Goal: Task Accomplishment & Management: Manage account settings

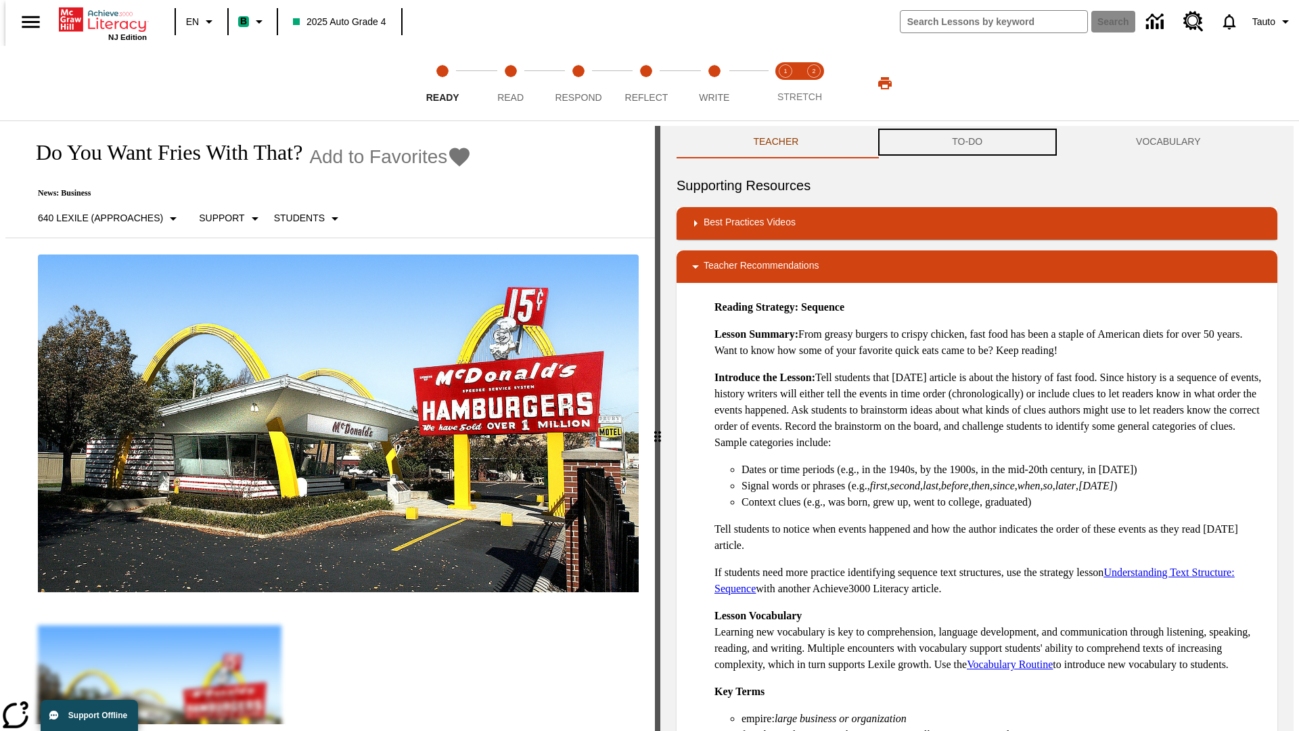
click at [968, 142] on button "TO-DO" at bounding box center [968, 142] width 184 height 32
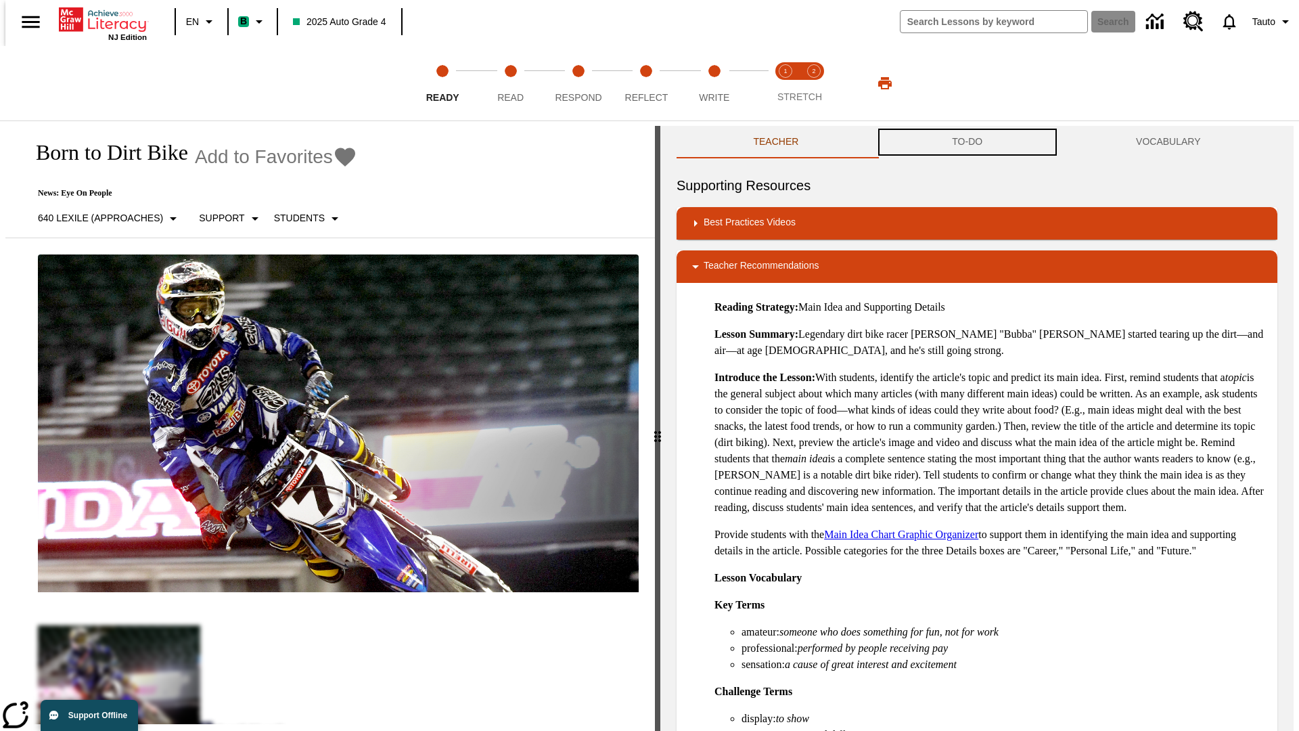
click at [968, 142] on button "TO-DO" at bounding box center [968, 142] width 184 height 32
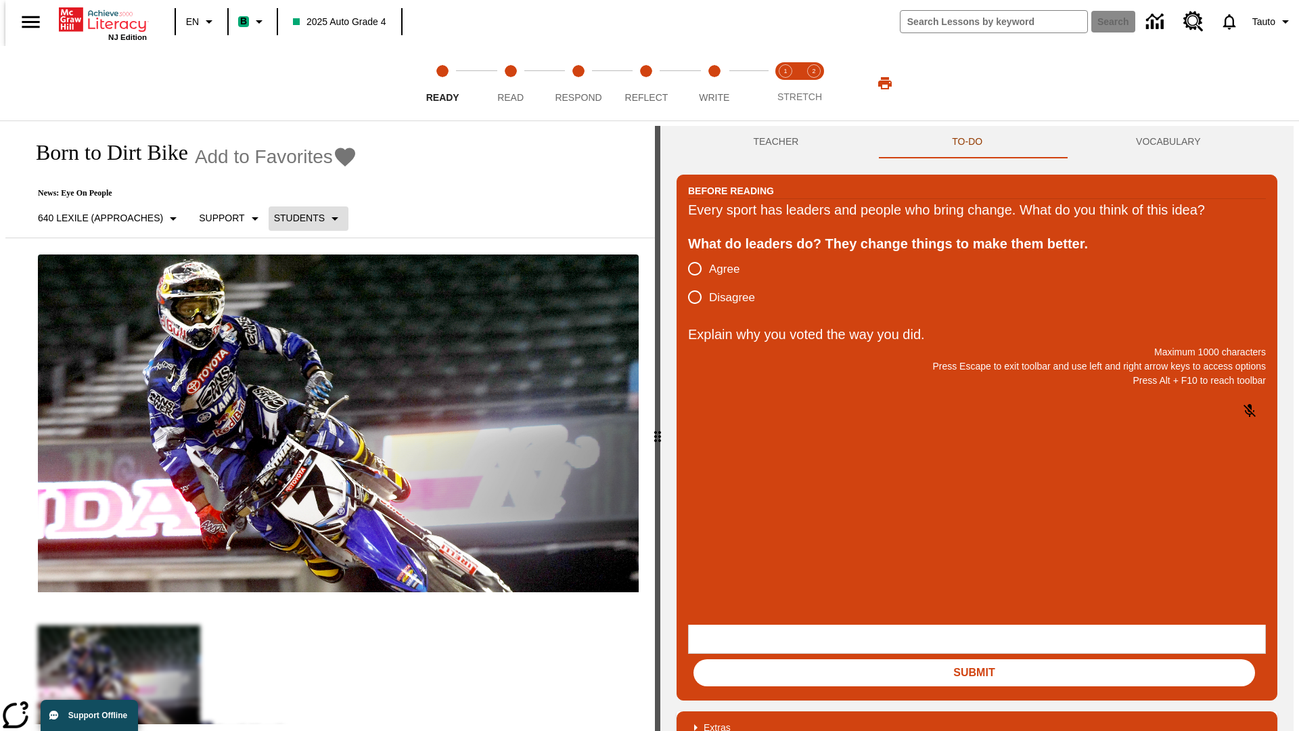
click at [300, 218] on p "Students" at bounding box center [299, 218] width 51 height 14
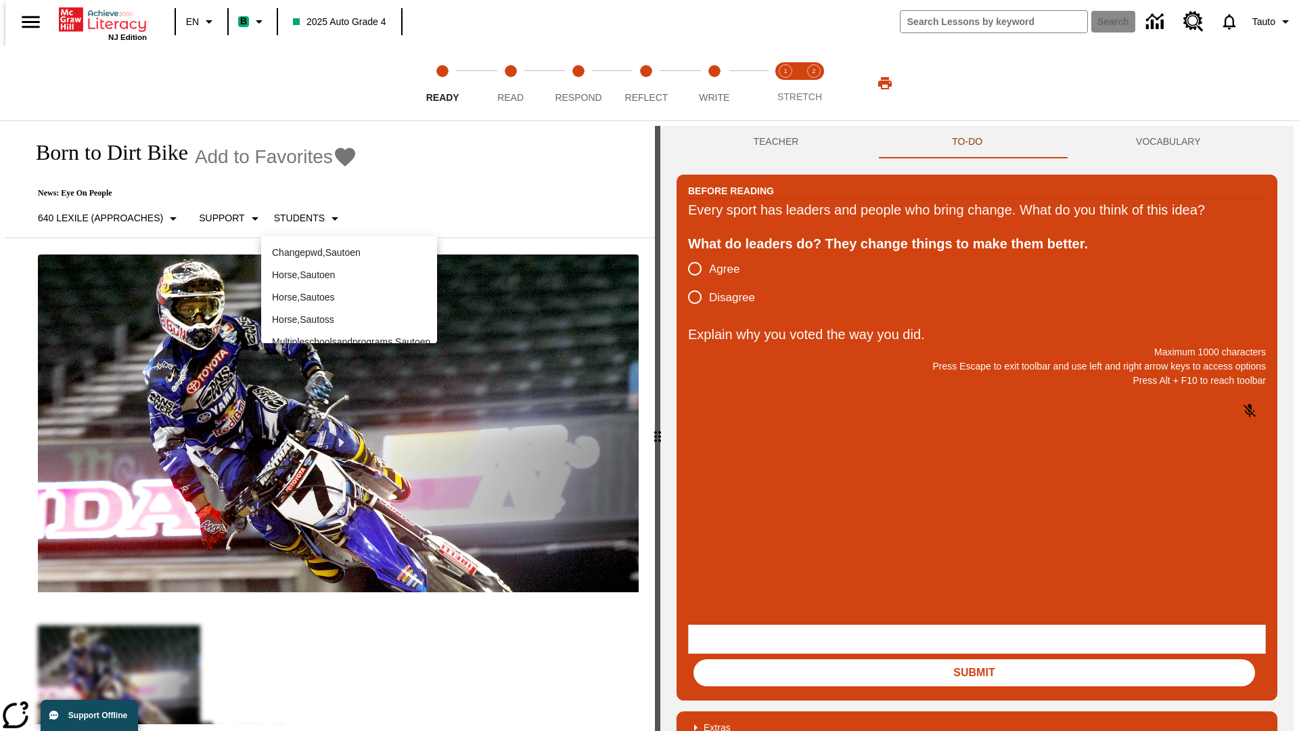
click at [349, 268] on p "Horse , Sautoen" at bounding box center [349, 275] width 154 height 14
